Goal: Navigation & Orientation: Understand site structure

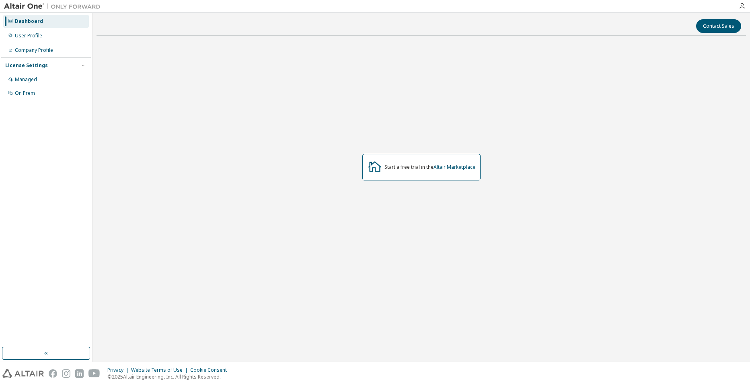
click at [35, 133] on div "Dashboard User Profile Company Profile License Settings Managed On Prem" at bounding box center [46, 180] width 90 height 332
click at [36, 31] on div "User Profile" at bounding box center [46, 35] width 86 height 13
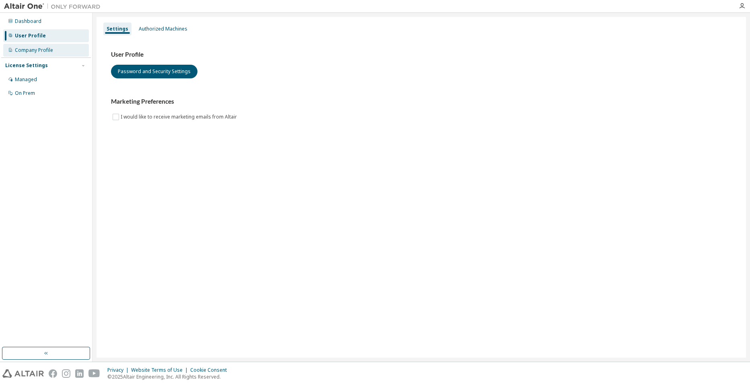
click at [57, 47] on div "Company Profile" at bounding box center [46, 50] width 86 height 13
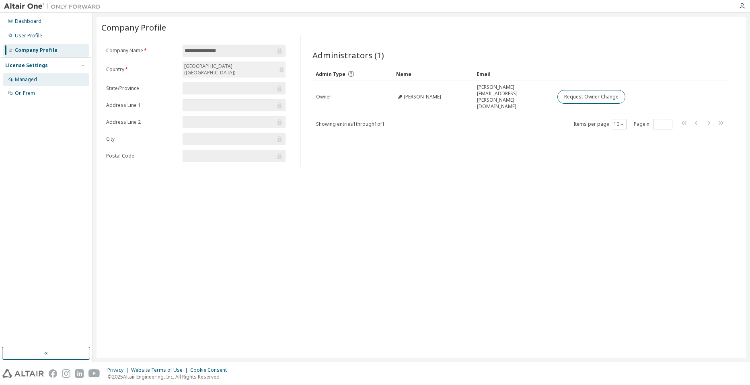
click at [38, 84] on div "Managed" at bounding box center [46, 79] width 86 height 13
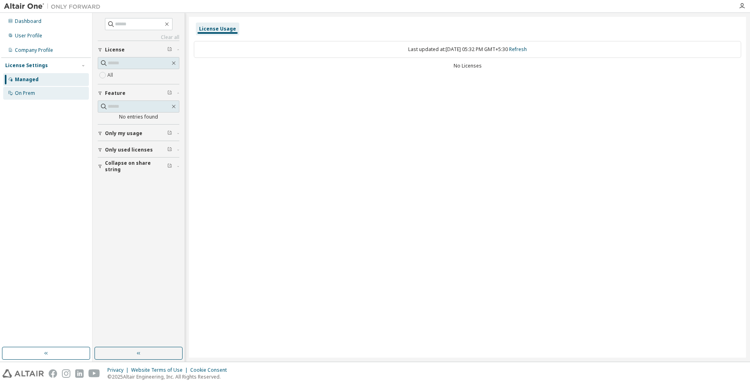
click at [33, 98] on div "On Prem" at bounding box center [46, 93] width 86 height 13
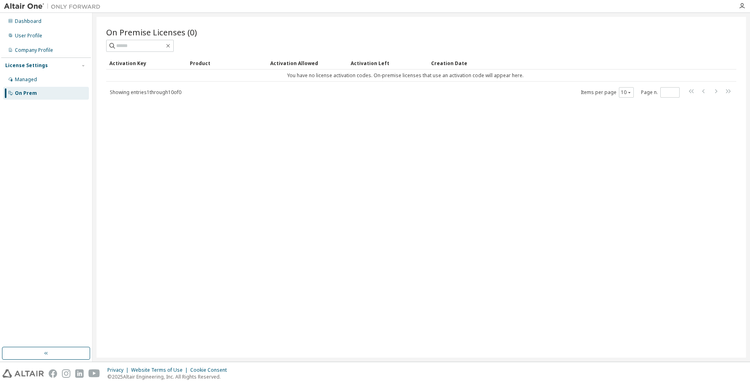
click at [17, 117] on div "Dashboard User Profile Company Profile License Settings Managed On Prem" at bounding box center [46, 180] width 90 height 332
